Goal: Transaction & Acquisition: Purchase product/service

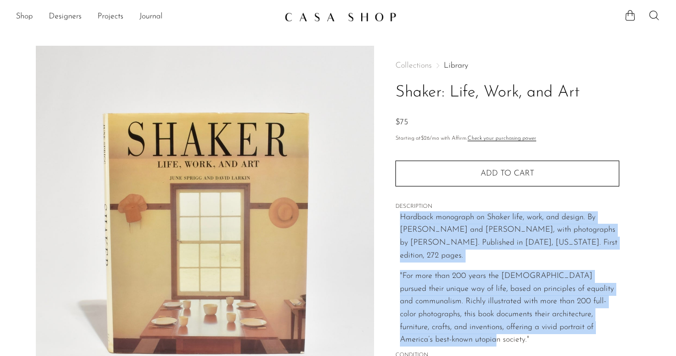
click at [315, 18] on img at bounding box center [341, 17] width 112 height 10
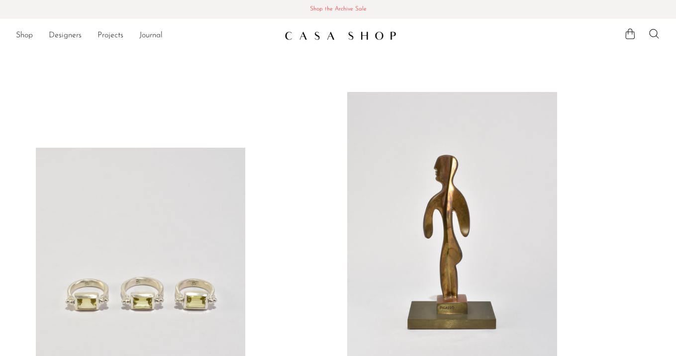
click at [325, 8] on span "Shop the Archive Sale" at bounding box center [338, 9] width 660 height 11
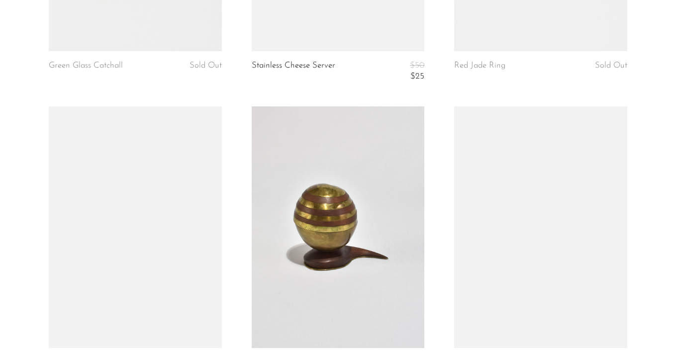
scroll to position [2029, 0]
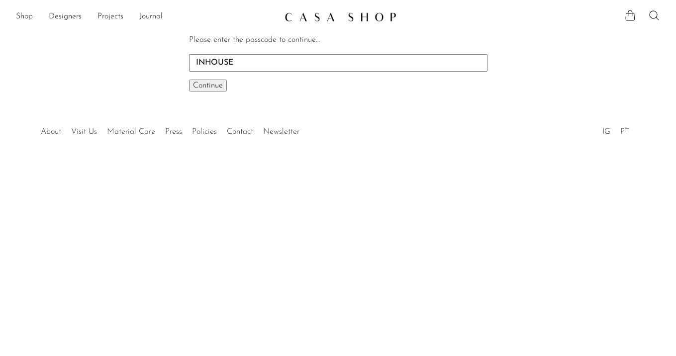
type input "INHOUSE"
click at [189, 80] on button "Continue One moment..." at bounding box center [208, 86] width 38 height 12
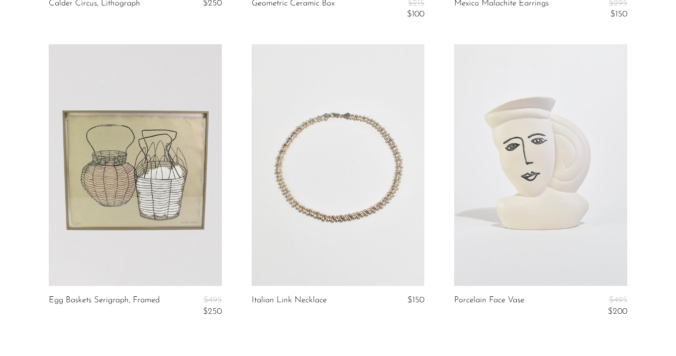
scroll to position [3439, 0]
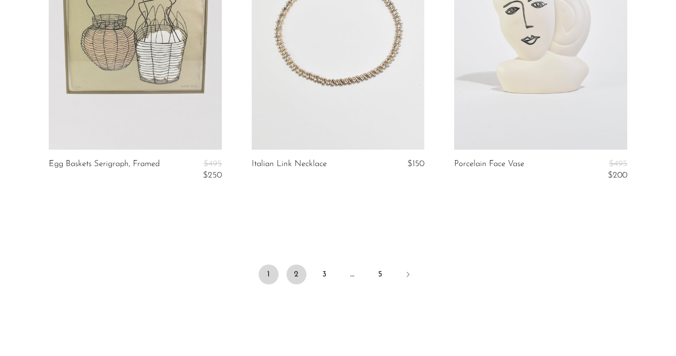
click at [293, 275] on link "2" at bounding box center [297, 275] width 20 height 20
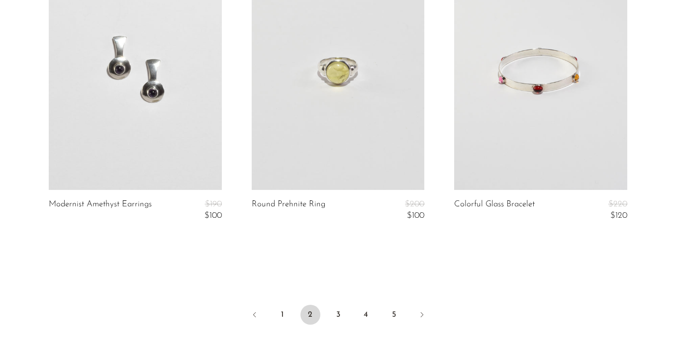
scroll to position [3366, 0]
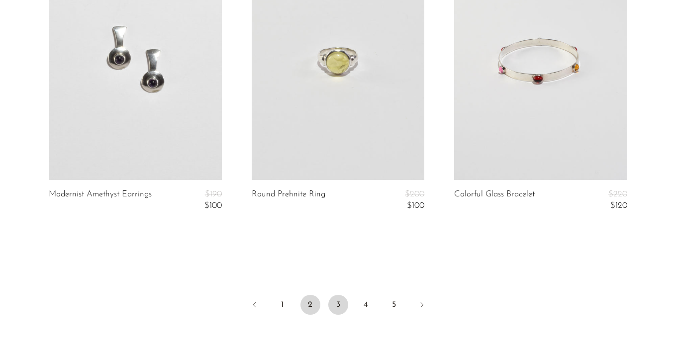
click at [338, 307] on link "3" at bounding box center [339, 305] width 20 height 20
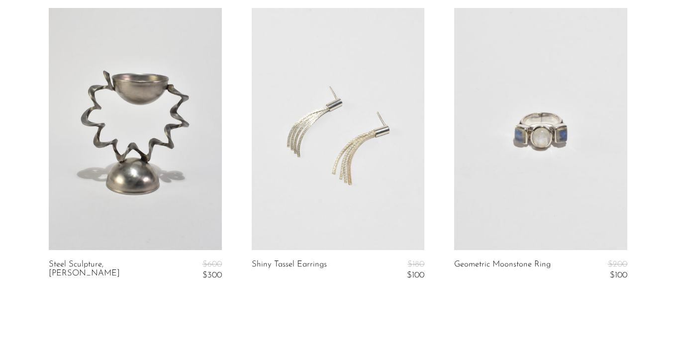
scroll to position [3534, 0]
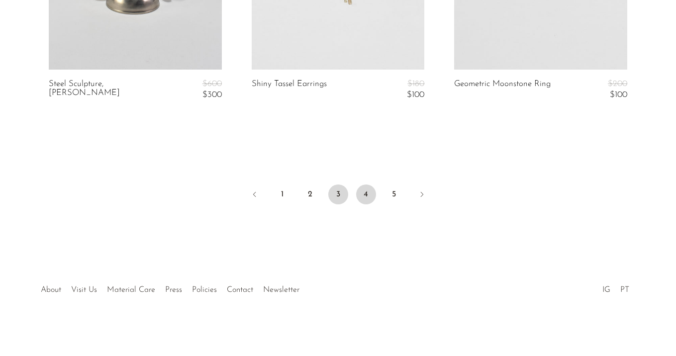
click at [368, 193] on link "4" at bounding box center [366, 195] width 20 height 20
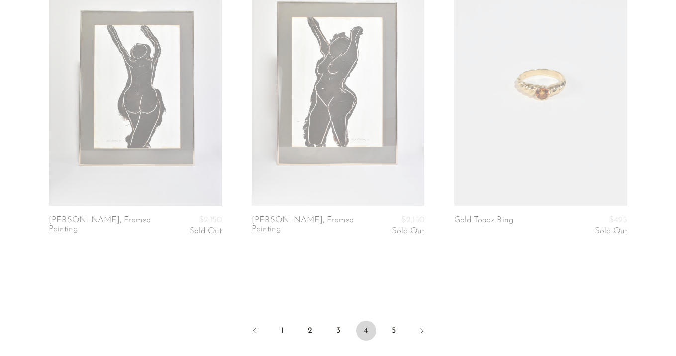
scroll to position [3369, 0]
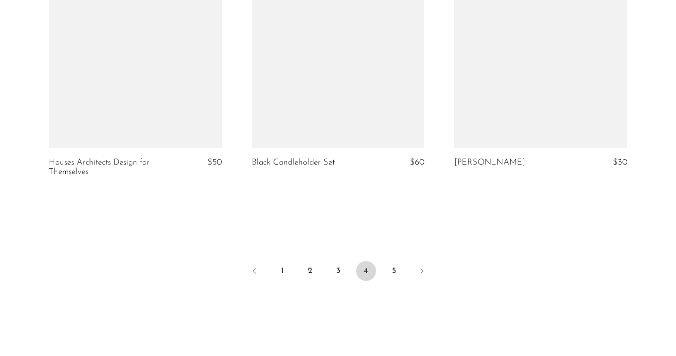
scroll to position [3521, 0]
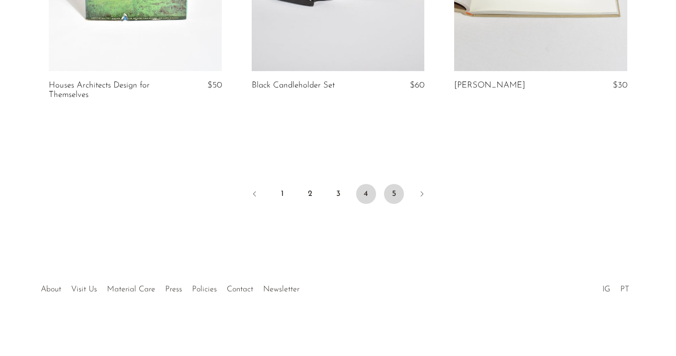
click at [390, 194] on link "5" at bounding box center [394, 194] width 20 height 20
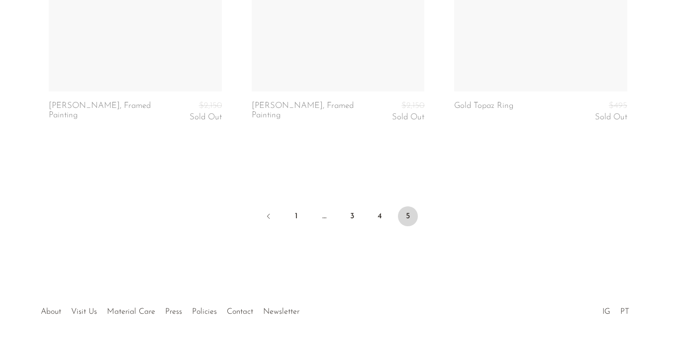
scroll to position [3504, 0]
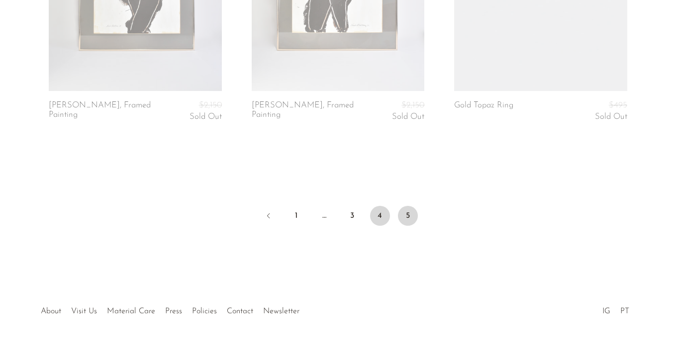
click at [378, 217] on link "4" at bounding box center [380, 216] width 20 height 20
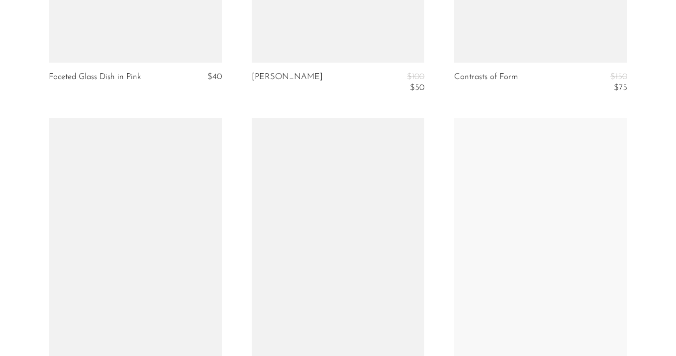
scroll to position [3438, 0]
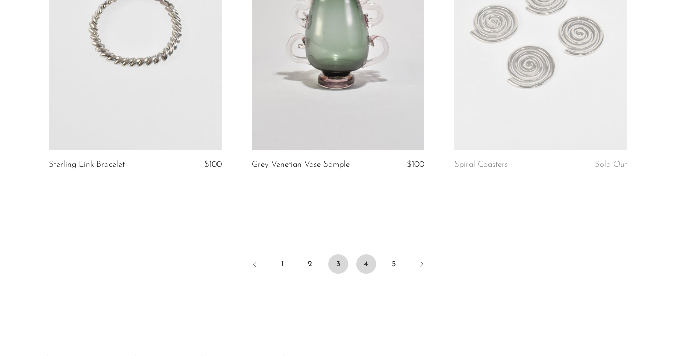
click at [340, 264] on link "3" at bounding box center [339, 264] width 20 height 20
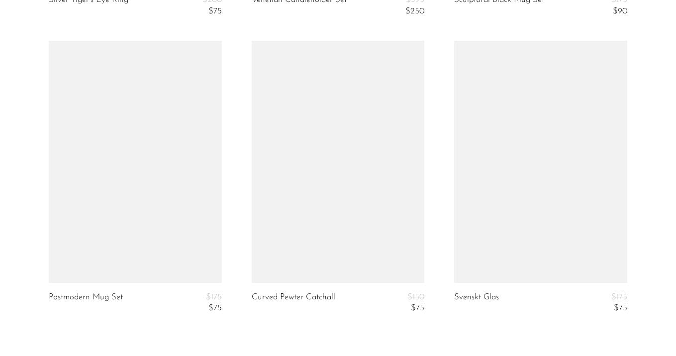
scroll to position [3534, 0]
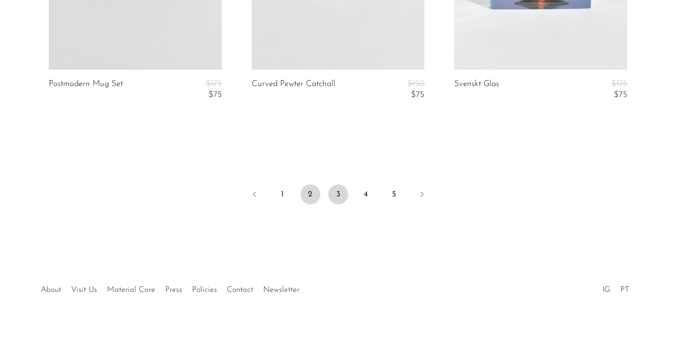
click at [307, 186] on link "2" at bounding box center [311, 195] width 20 height 20
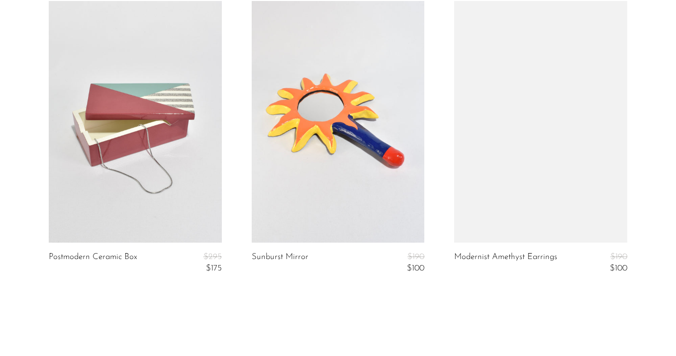
scroll to position [3477, 0]
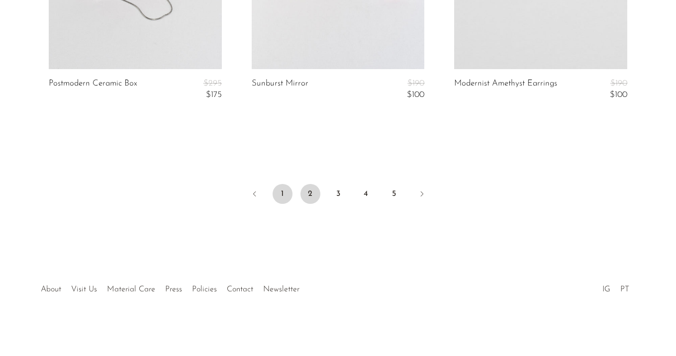
click at [282, 192] on link "1" at bounding box center [283, 194] width 20 height 20
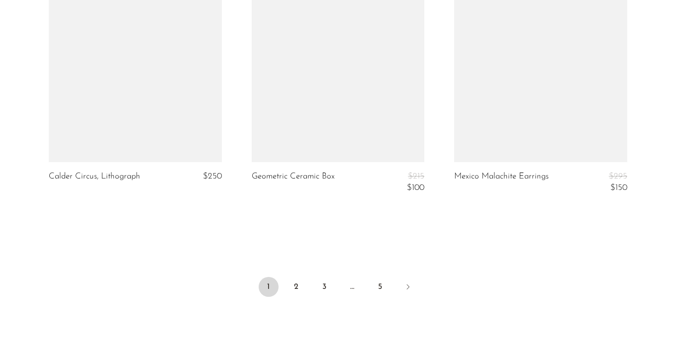
scroll to position [3243, 0]
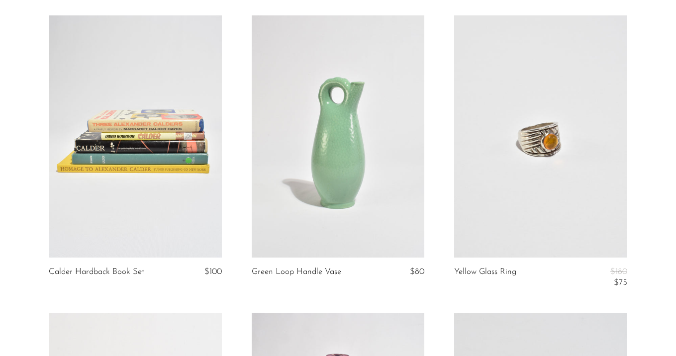
scroll to position [139, 0]
